Goal: Task Accomplishment & Management: Manage account settings

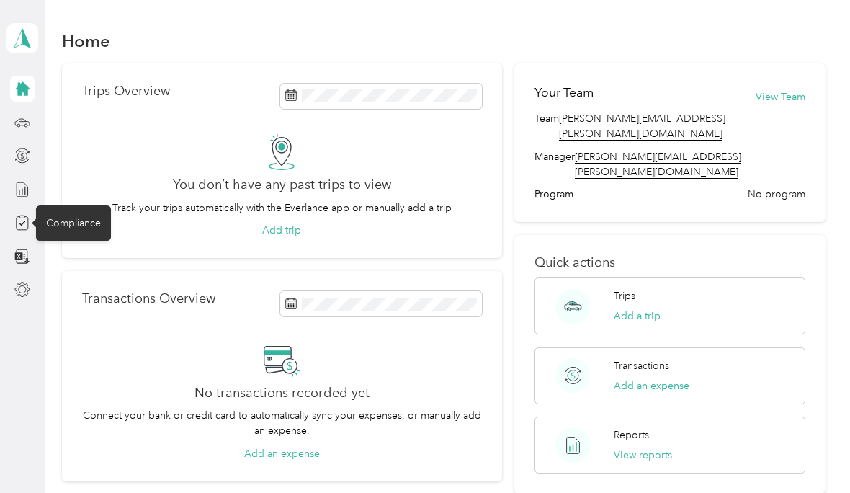
click at [81, 226] on div "Compliance" at bounding box center [73, 222] width 75 height 35
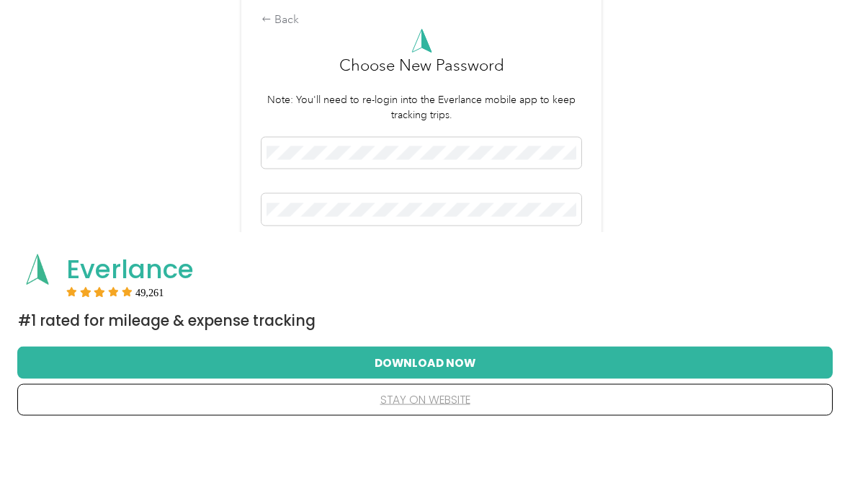
click at [530, 311] on button "Save" at bounding box center [422, 323] width 320 height 25
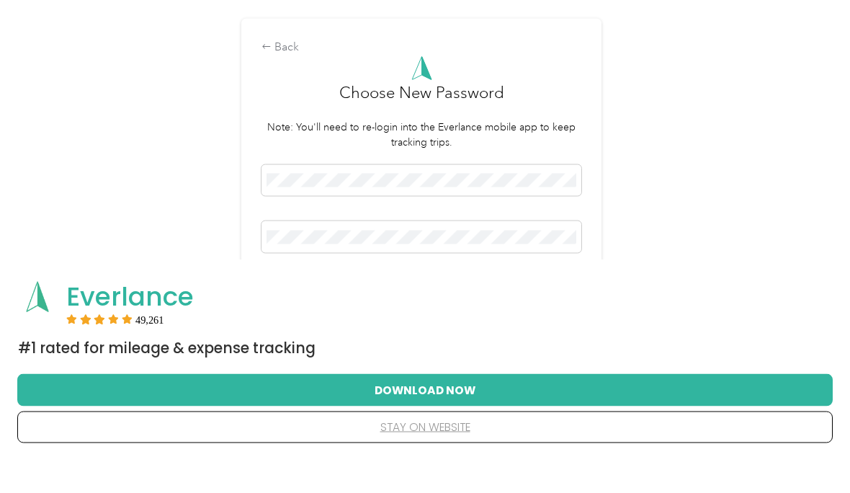
click at [540, 311] on button "Save" at bounding box center [422, 323] width 320 height 25
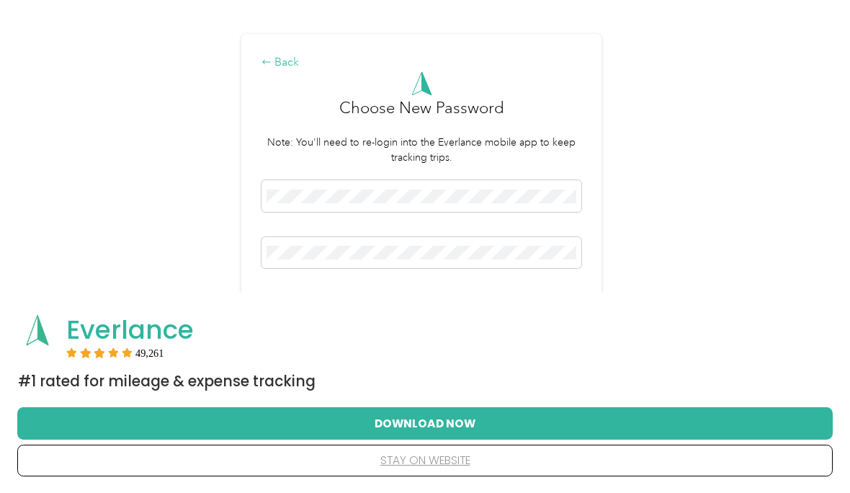
click at [294, 71] on div "Back" at bounding box center [422, 62] width 320 height 17
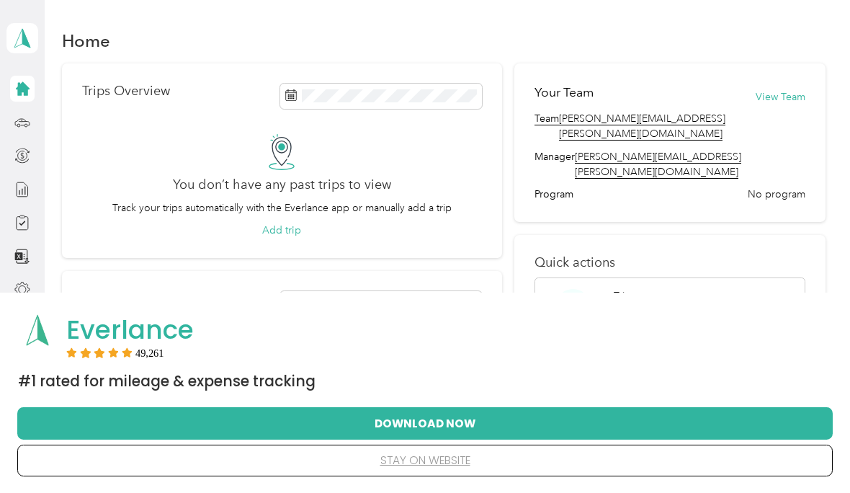
click at [401, 341] on div "Everlance" at bounding box center [445, 329] width 758 height 31
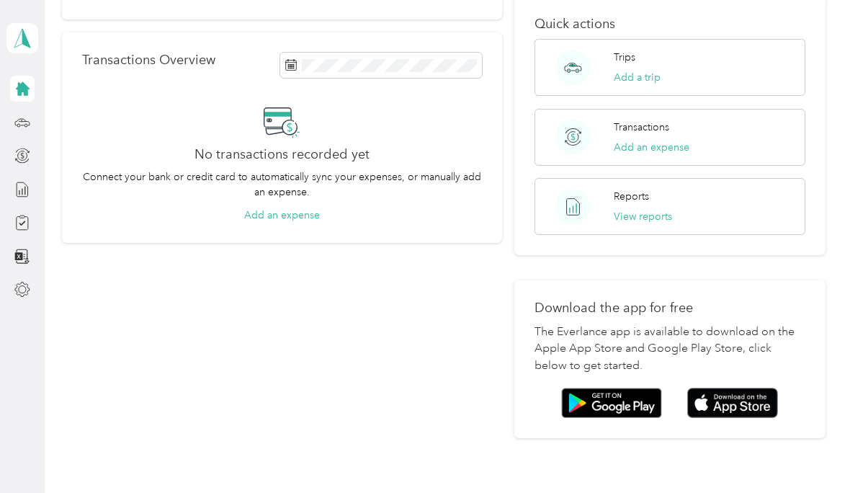
scroll to position [238, 0]
click at [739, 388] on img at bounding box center [733, 403] width 91 height 31
click at [19, 38] on icon at bounding box center [23, 38] width 22 height 20
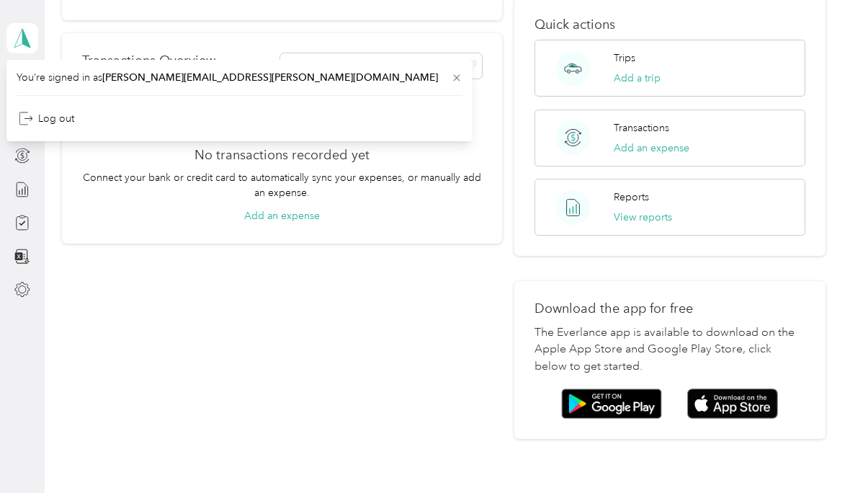
click at [118, 78] on span "kari.rodehorst@navenhealth.com" at bounding box center [270, 77] width 336 height 12
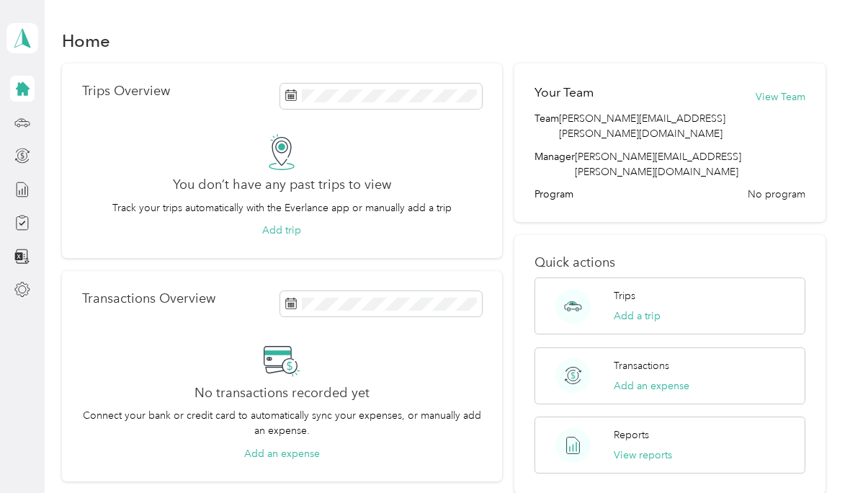
scroll to position [0, 0]
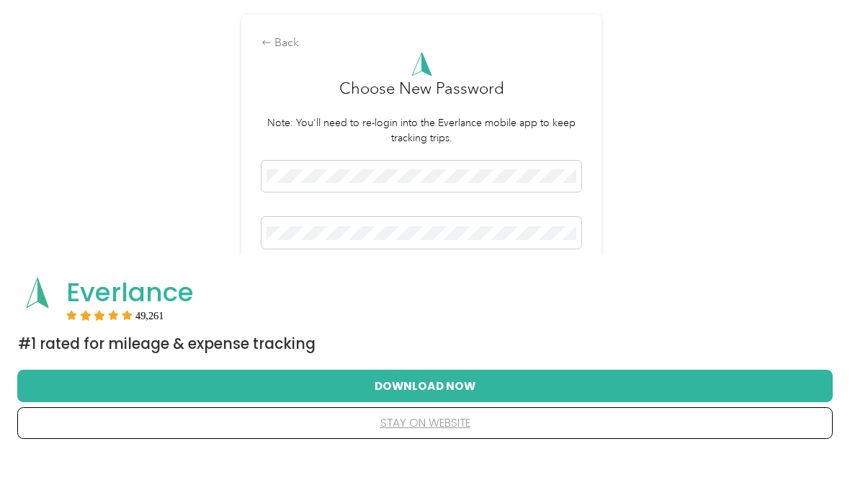
click at [532, 311] on button "Save" at bounding box center [422, 323] width 320 height 25
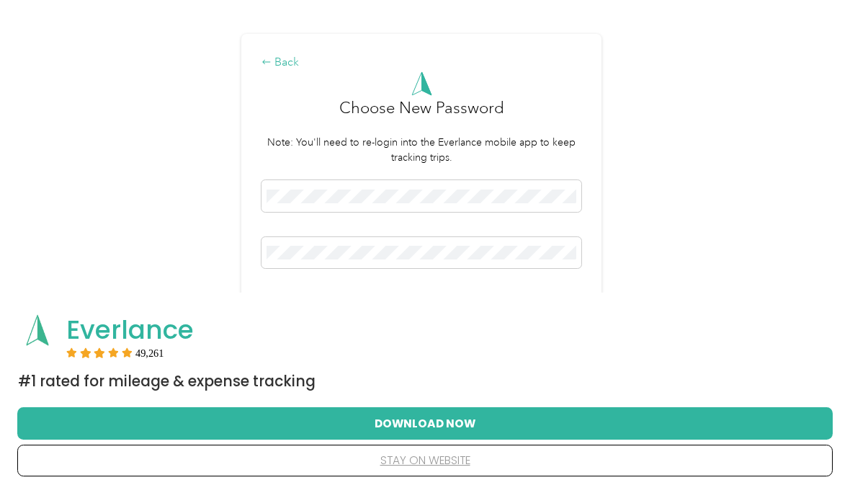
click at [287, 71] on div "Back" at bounding box center [422, 62] width 320 height 17
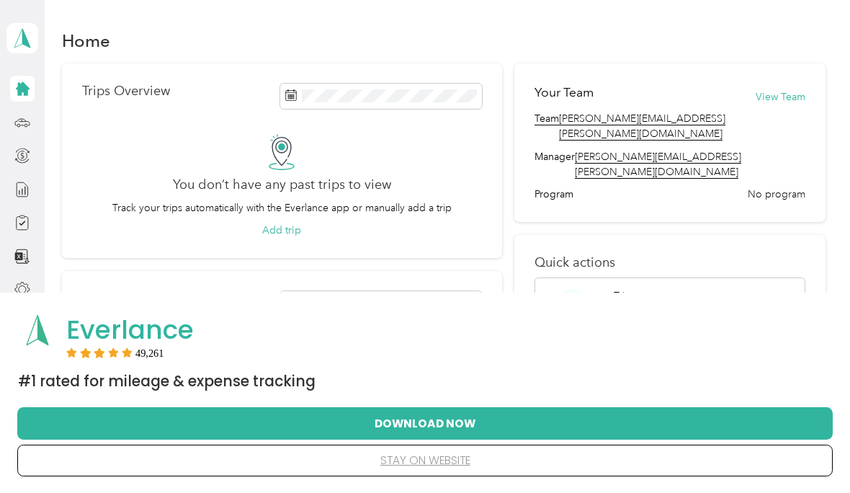
click at [650, 35] on div "Home" at bounding box center [443, 40] width 763 height 30
click at [523, 352] on div "49,261" at bounding box center [445, 352] width 758 height 10
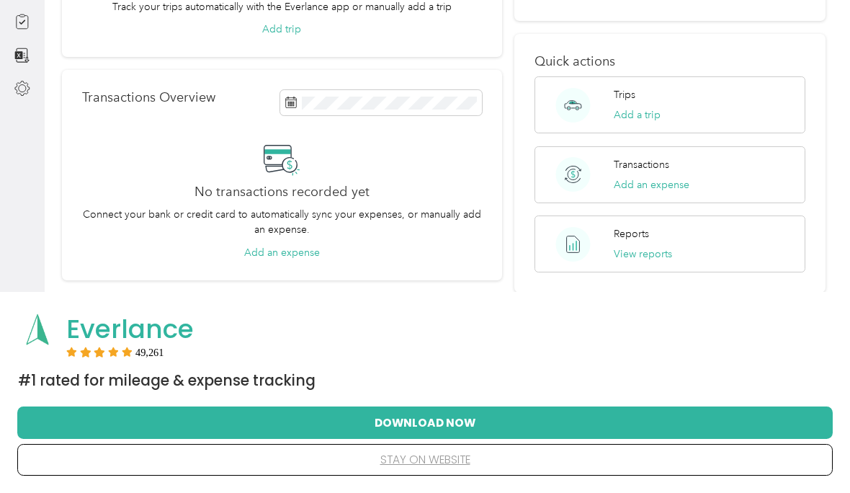
scroll to position [263, 0]
click at [612, 425] on button "Download Now" at bounding box center [425, 423] width 770 height 30
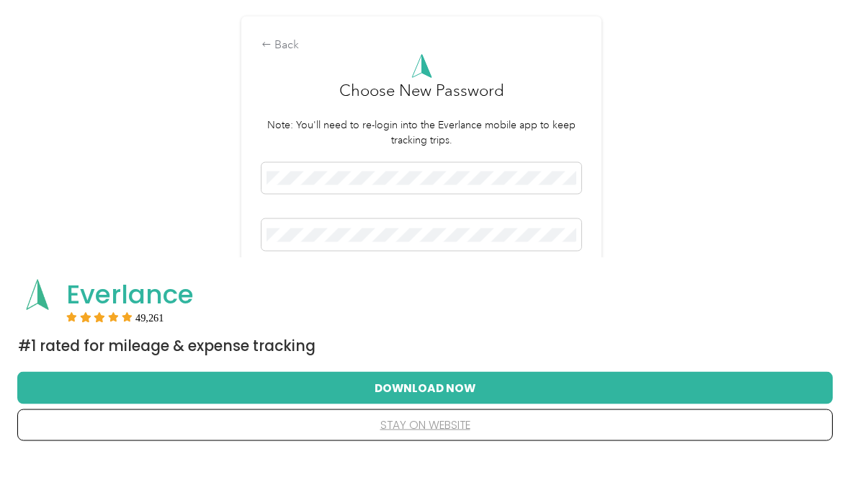
click at [523, 311] on button "Save" at bounding box center [422, 323] width 320 height 25
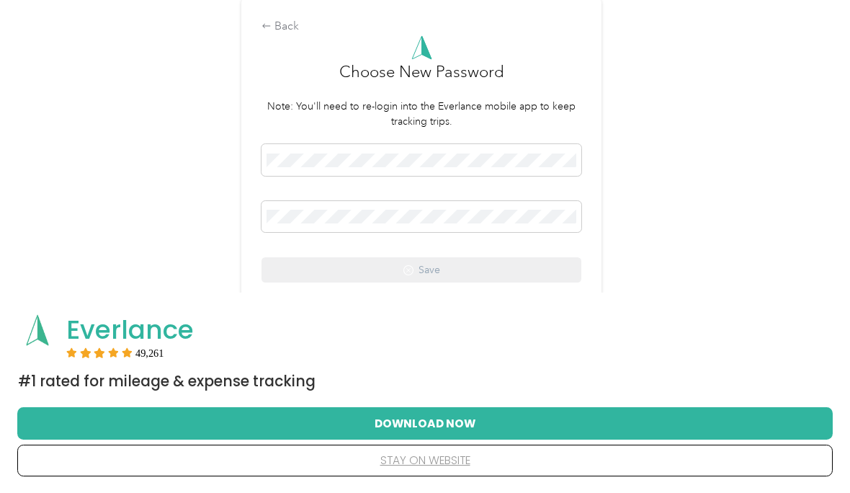
click at [314, 331] on p "Invalid or expired password reset token. Please request a new password reset." at bounding box center [422, 312] width 320 height 35
click at [308, 363] on div "Everlance 49,261 #1 Rated for Mileage & Expense Tracking Download Now stay on w…" at bounding box center [425, 393] width 850 height 200
click at [324, 331] on p "Invalid or expired password reset token. Please request a new password reset." at bounding box center [422, 312] width 320 height 35
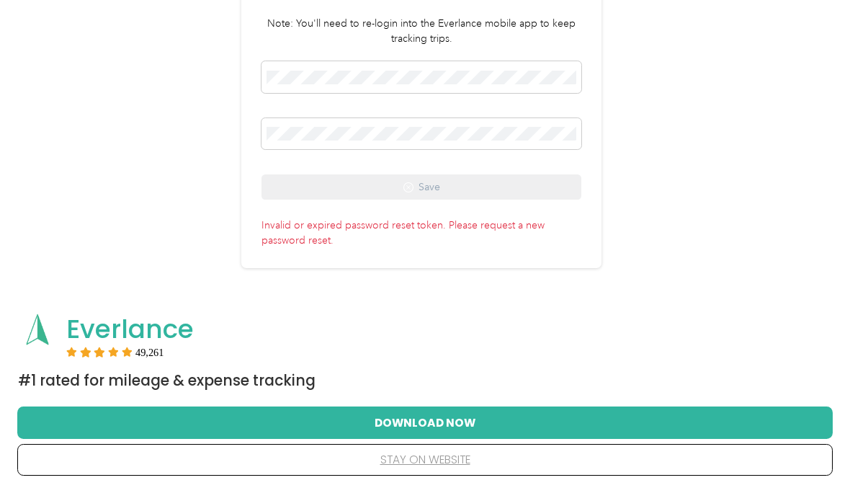
scroll to position [0, 0]
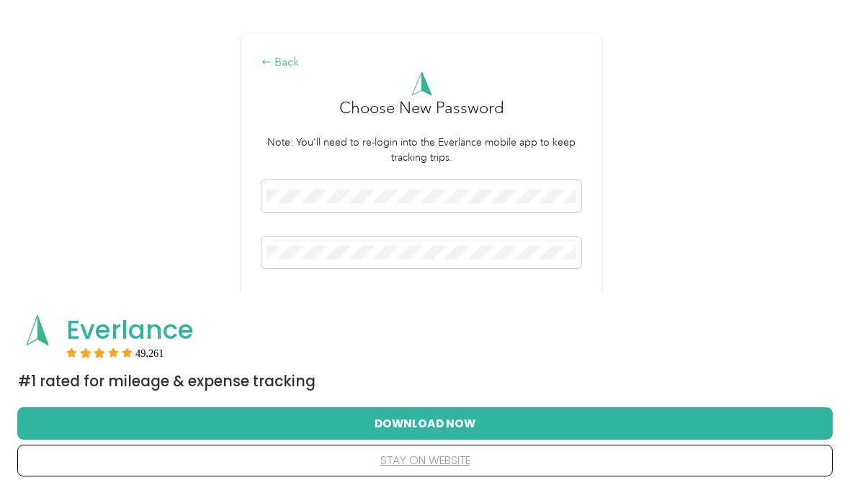
click at [288, 71] on div "Back" at bounding box center [422, 62] width 320 height 17
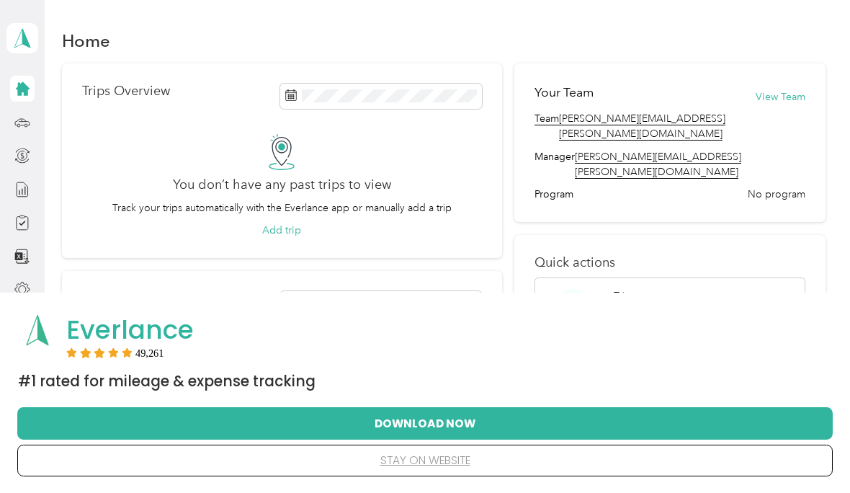
click at [99, 33] on h1 "Home" at bounding box center [86, 40] width 48 height 15
click at [23, 94] on icon at bounding box center [22, 89] width 16 height 16
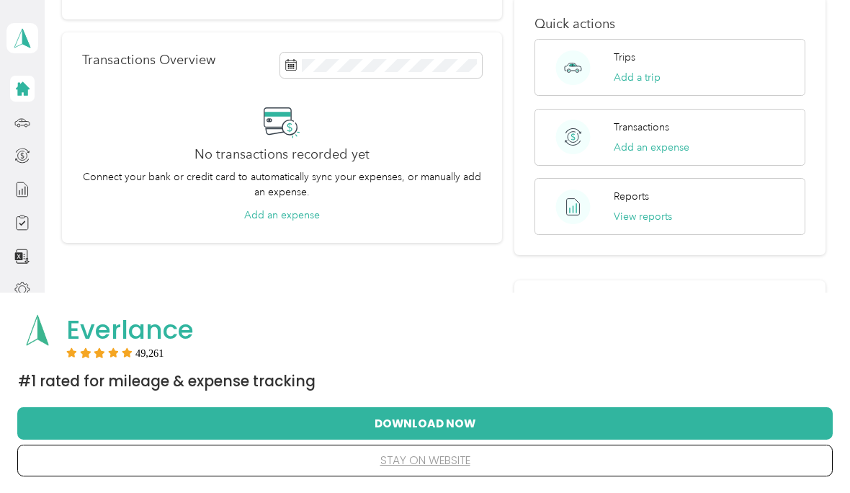
scroll to position [238, 0]
click at [445, 419] on button "Download Now" at bounding box center [425, 423] width 770 height 30
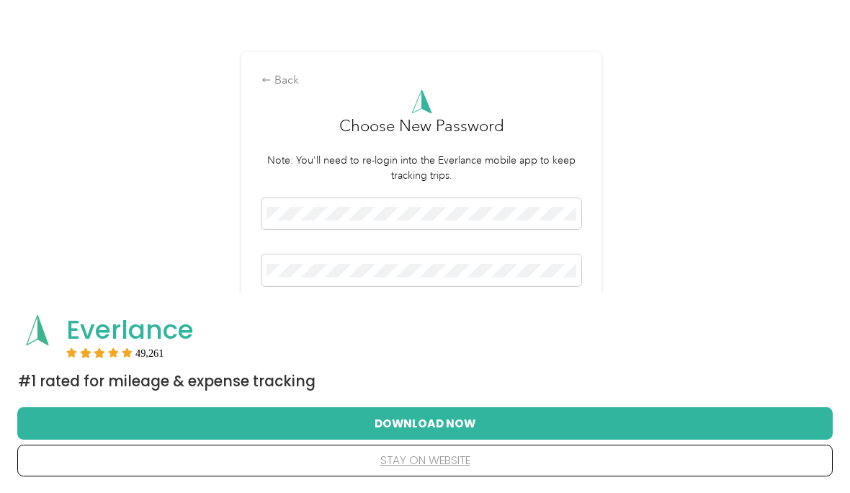
click at [363, 297] on div "Everlance 49,261 #1 Rated for Mileage & Expense Tracking Download Now stay on w…" at bounding box center [425, 393] width 850 height 200
click at [321, 286] on span at bounding box center [422, 270] width 320 height 32
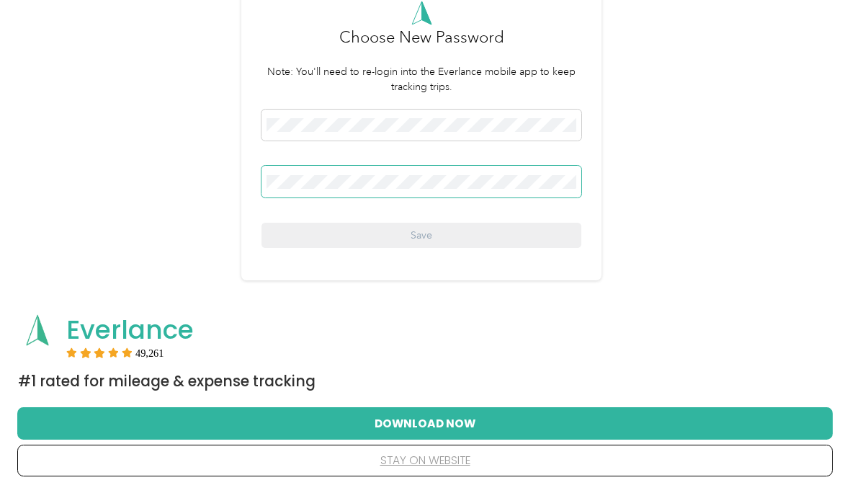
scroll to position [88, 0]
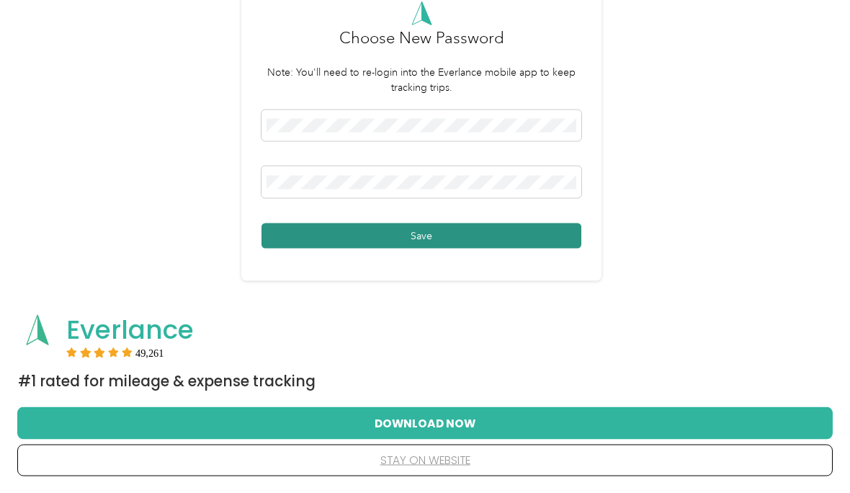
click at [447, 249] on button "Save" at bounding box center [422, 235] width 320 height 25
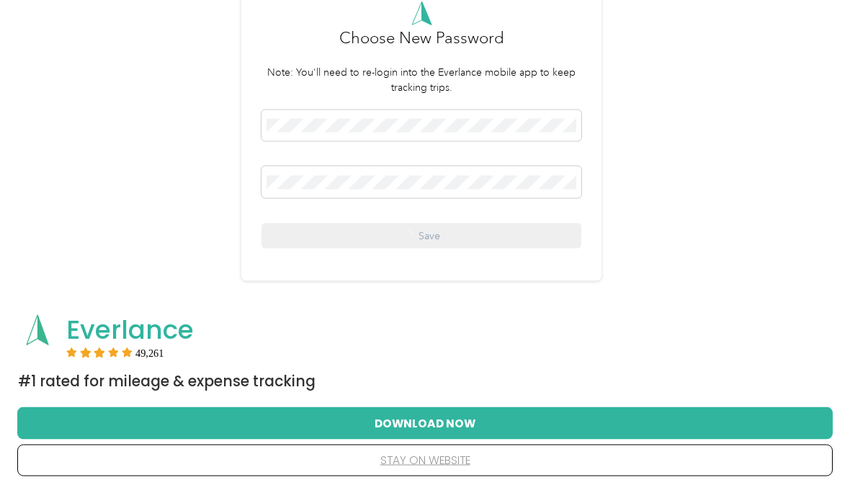
scroll to position [89, 0]
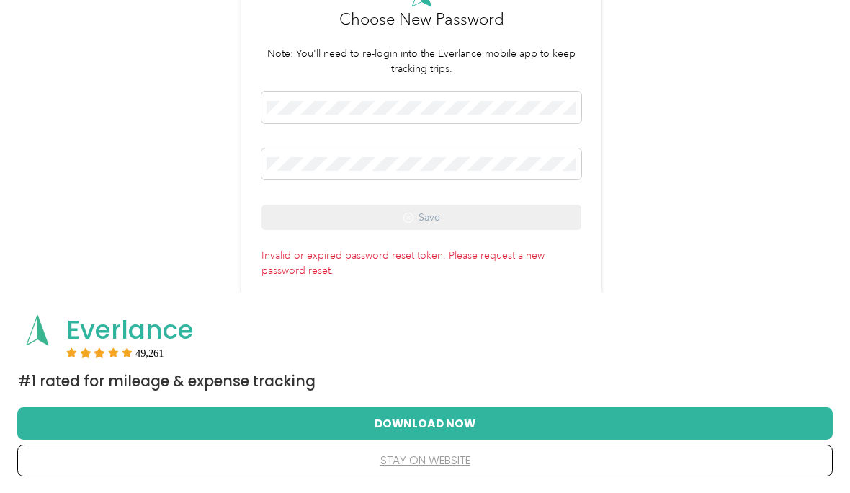
click at [512, 278] on p "Invalid or expired password reset token. Please request a new password reset." at bounding box center [422, 260] width 320 height 35
click at [521, 278] on p "Invalid or expired password reset token. Please request a new password reset." at bounding box center [422, 260] width 320 height 35
click at [444, 425] on button "Download Now" at bounding box center [425, 423] width 770 height 30
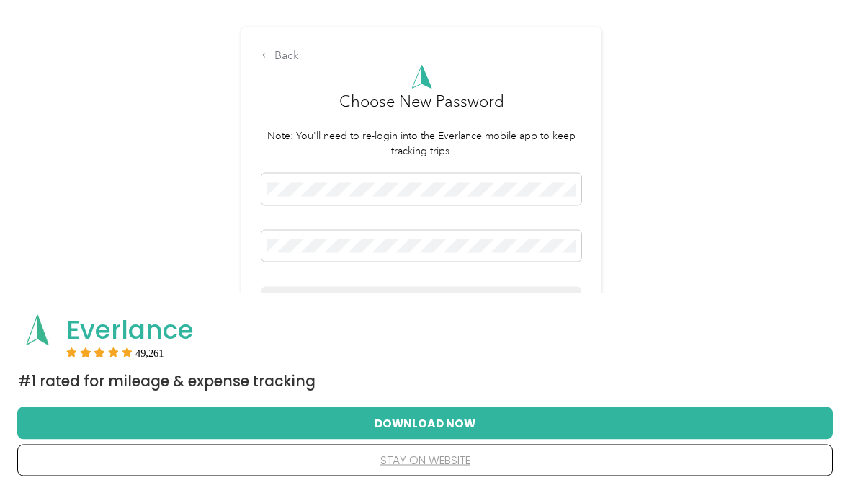
scroll to position [0, 0]
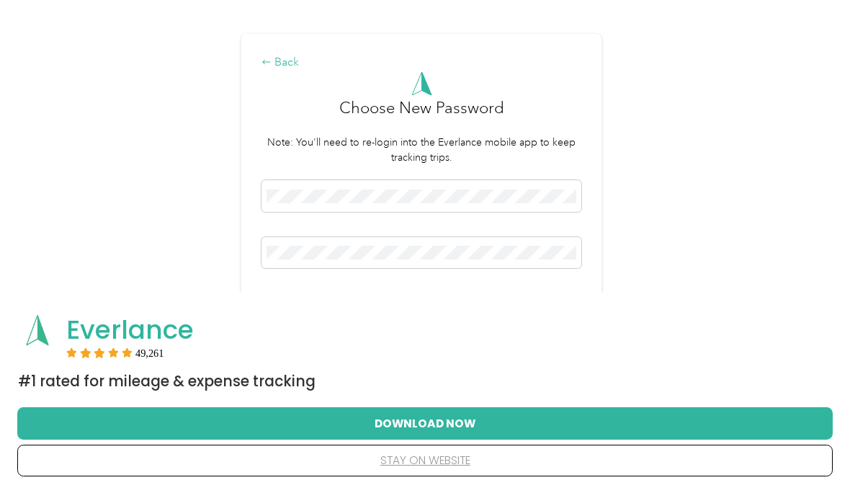
click at [285, 71] on div "Back" at bounding box center [422, 62] width 320 height 17
